Goal: Information Seeking & Learning: Find specific page/section

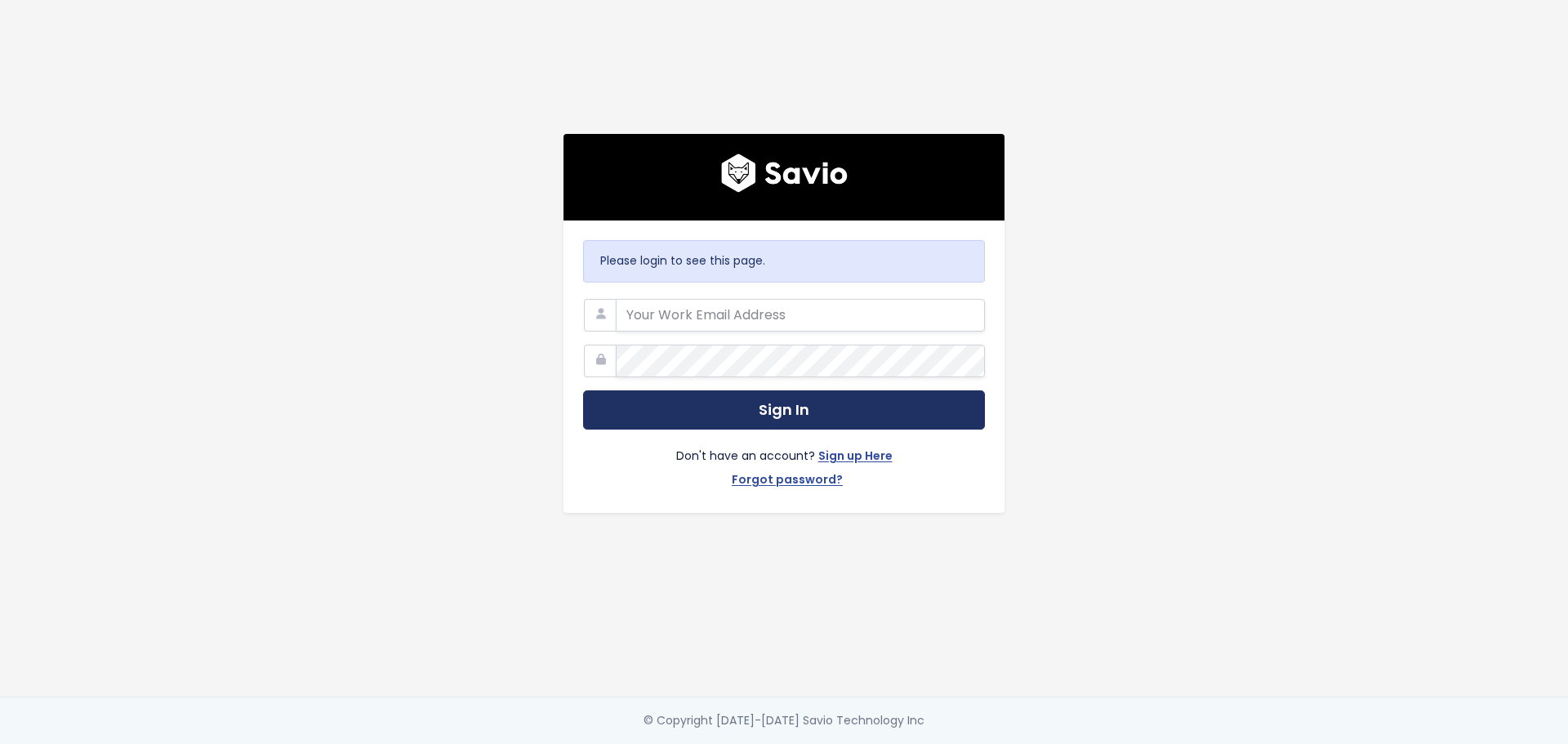
type input "isabella.hernandez@tai-software.com"
click at [929, 402] on button "Sign In" at bounding box center [784, 410] width 402 height 40
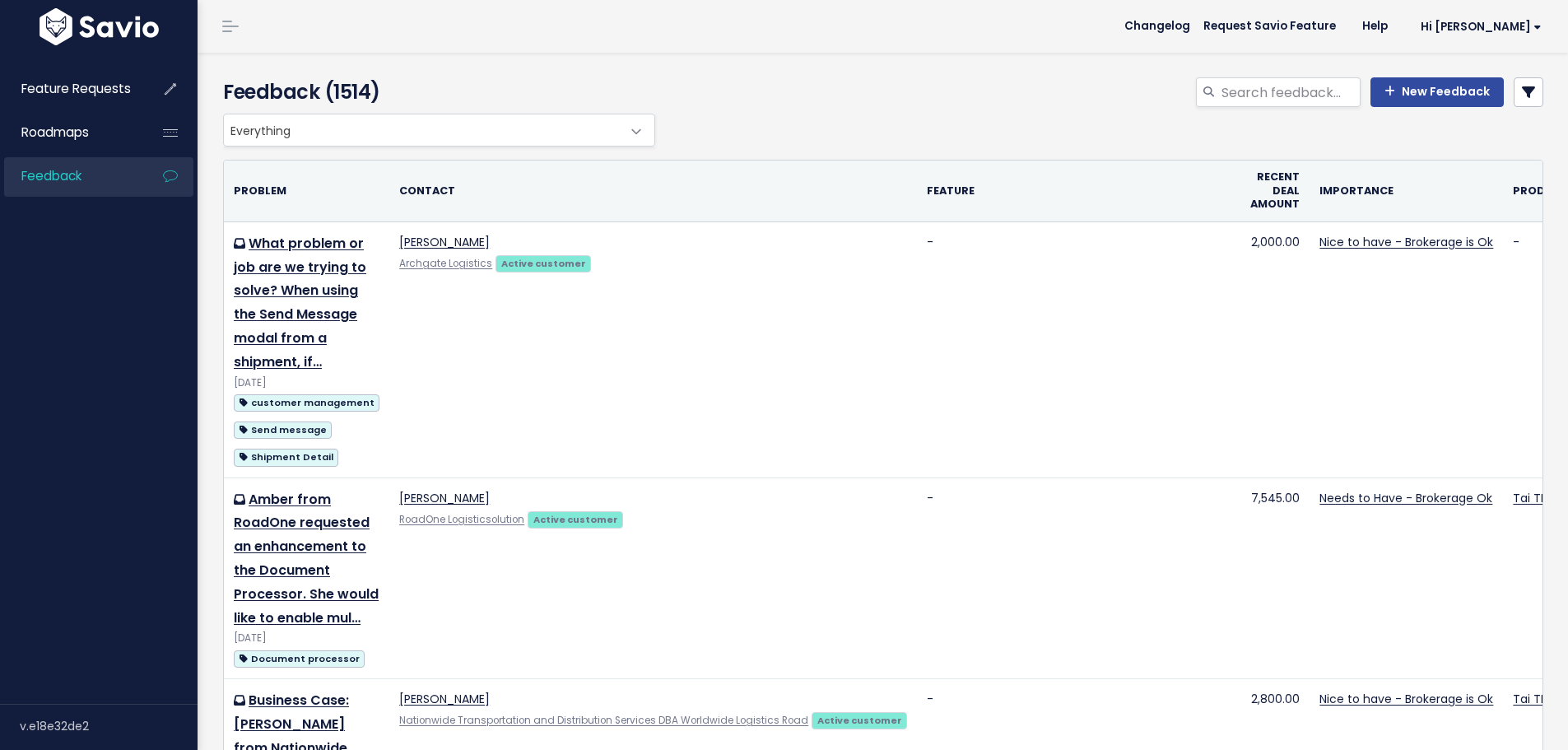
select select
click at [1523, 94] on icon at bounding box center [1529, 92] width 13 height 13
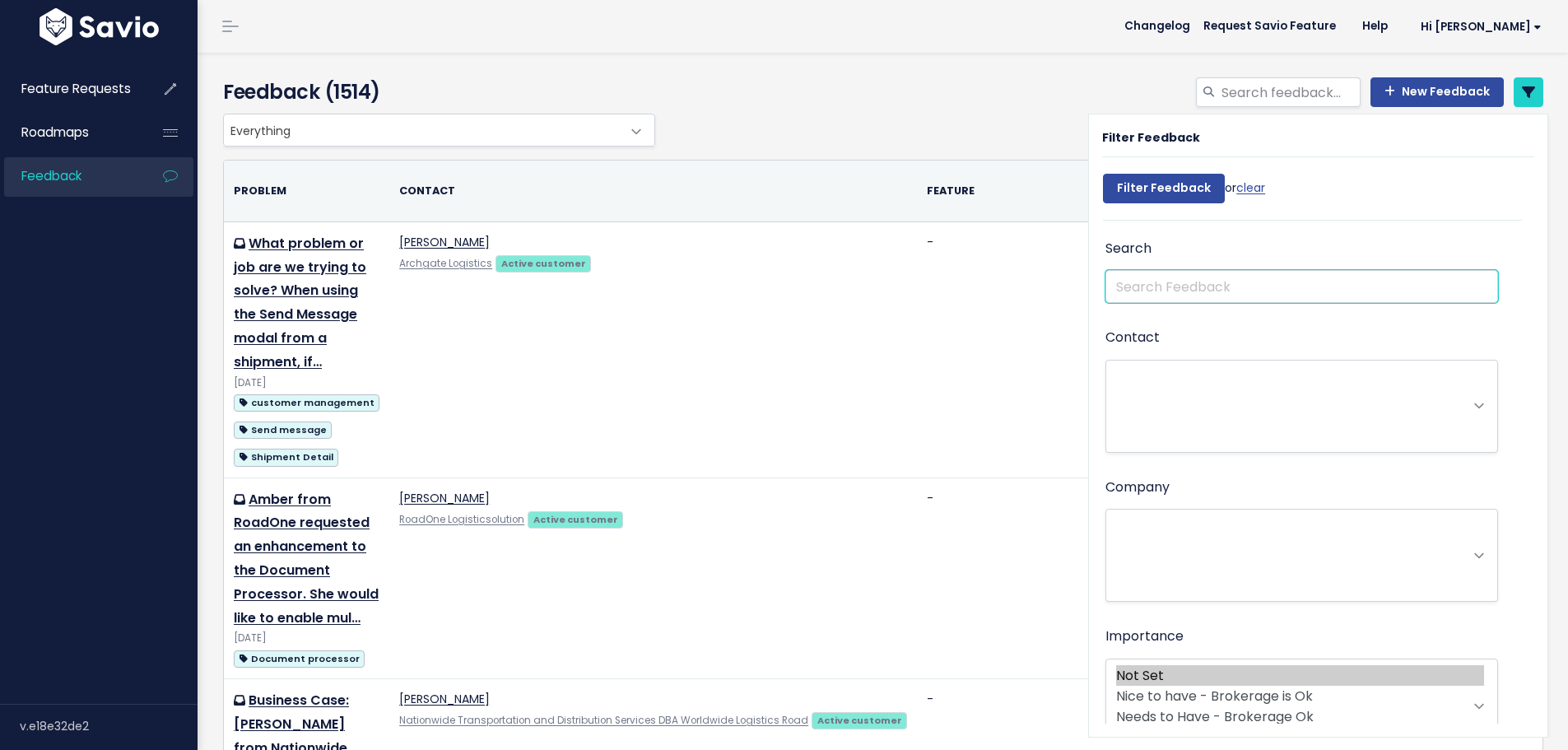
click at [1280, 275] on input "text" at bounding box center [1302, 286] width 393 height 33
type input "shiplify"
click at [1103, 173] on input "Filter Feedback" at bounding box center [1164, 188] width 122 height 29
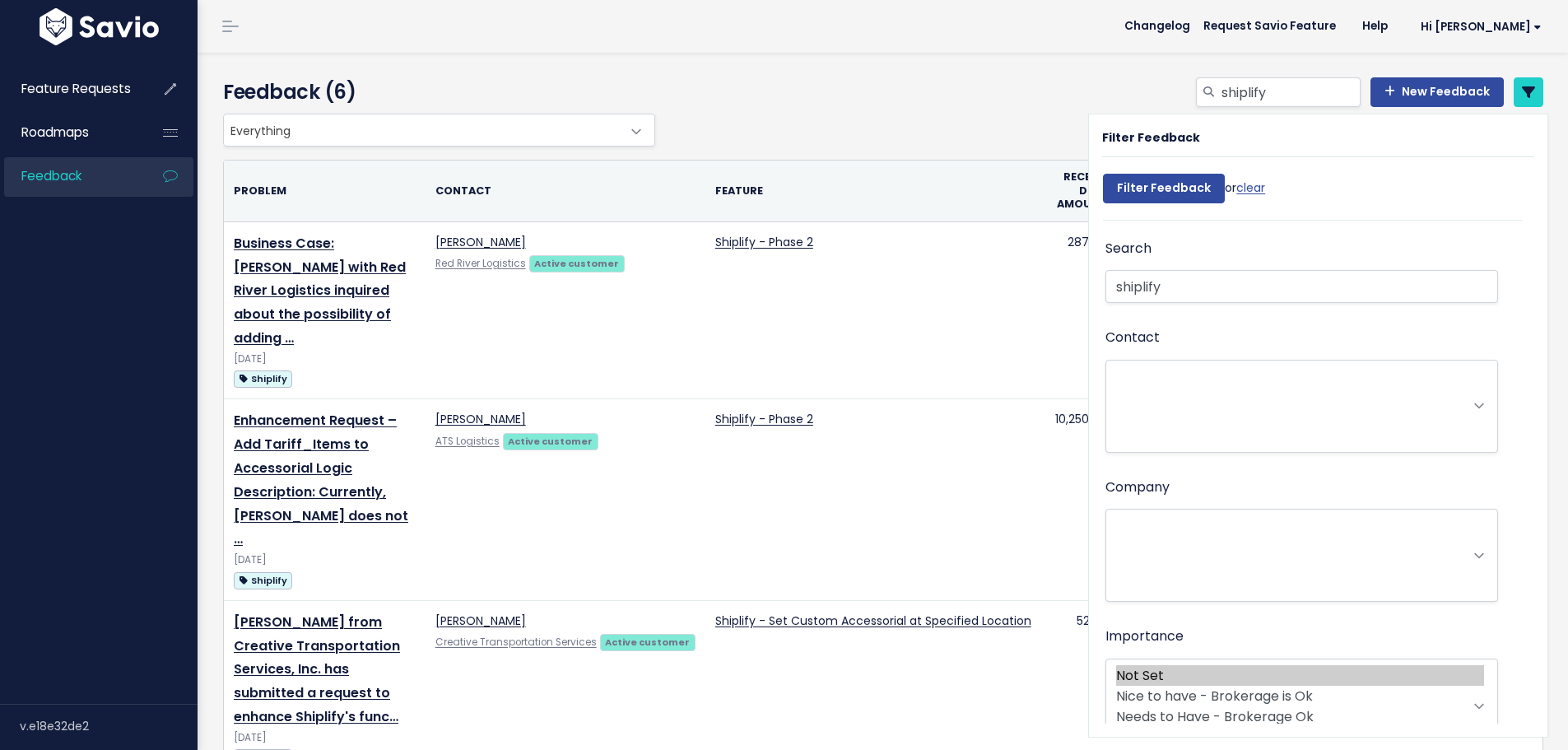
select select
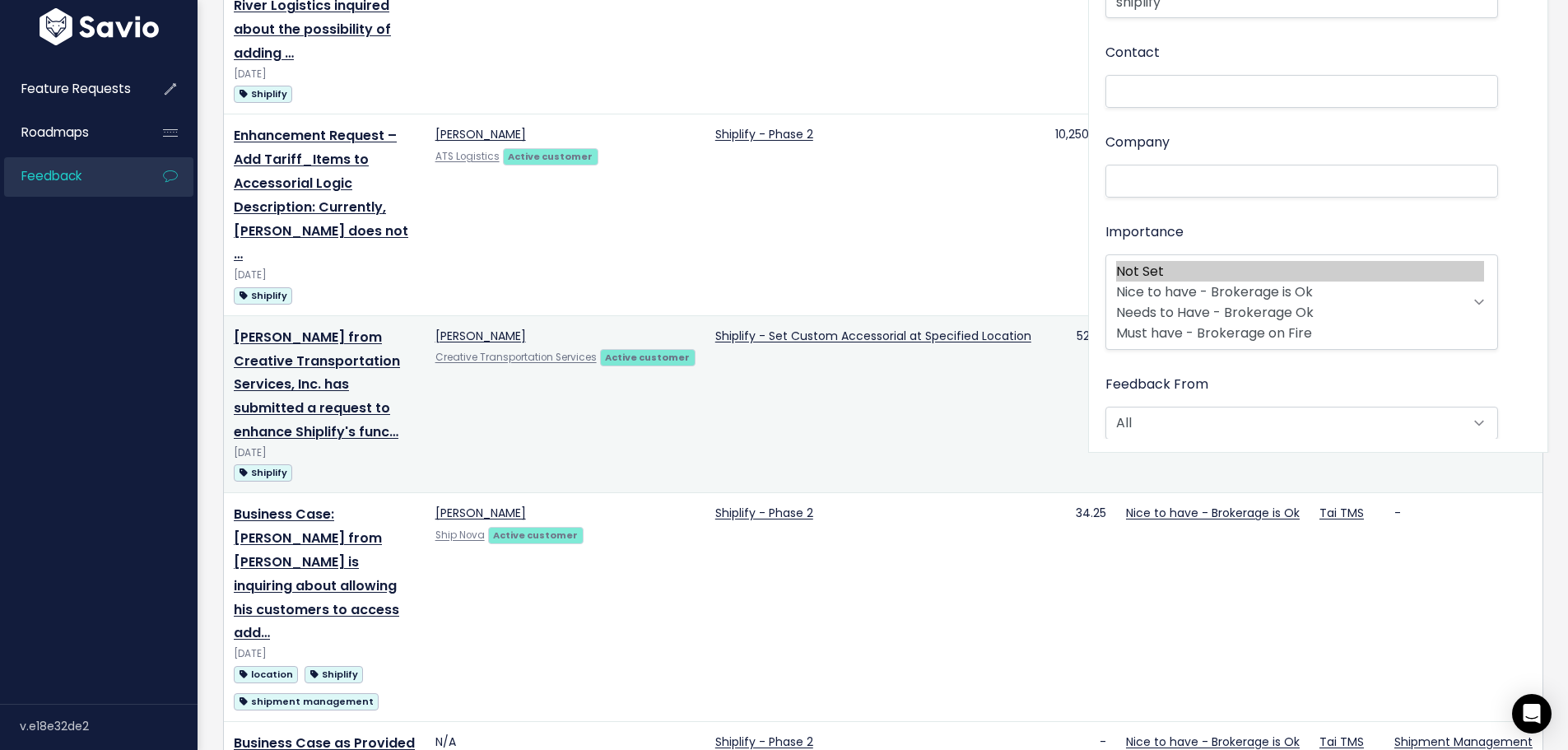
scroll to position [277, 0]
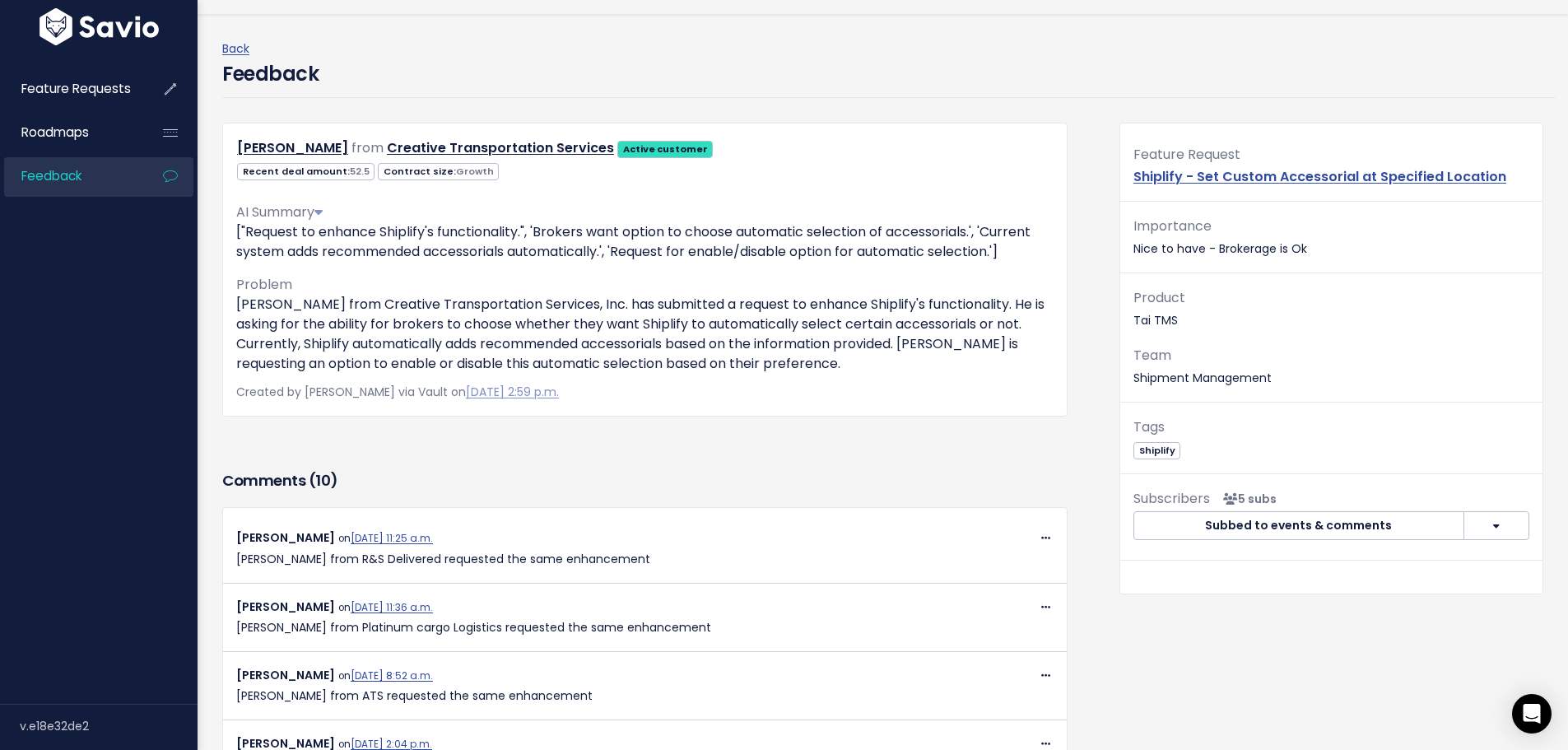
scroll to position [9, 0]
